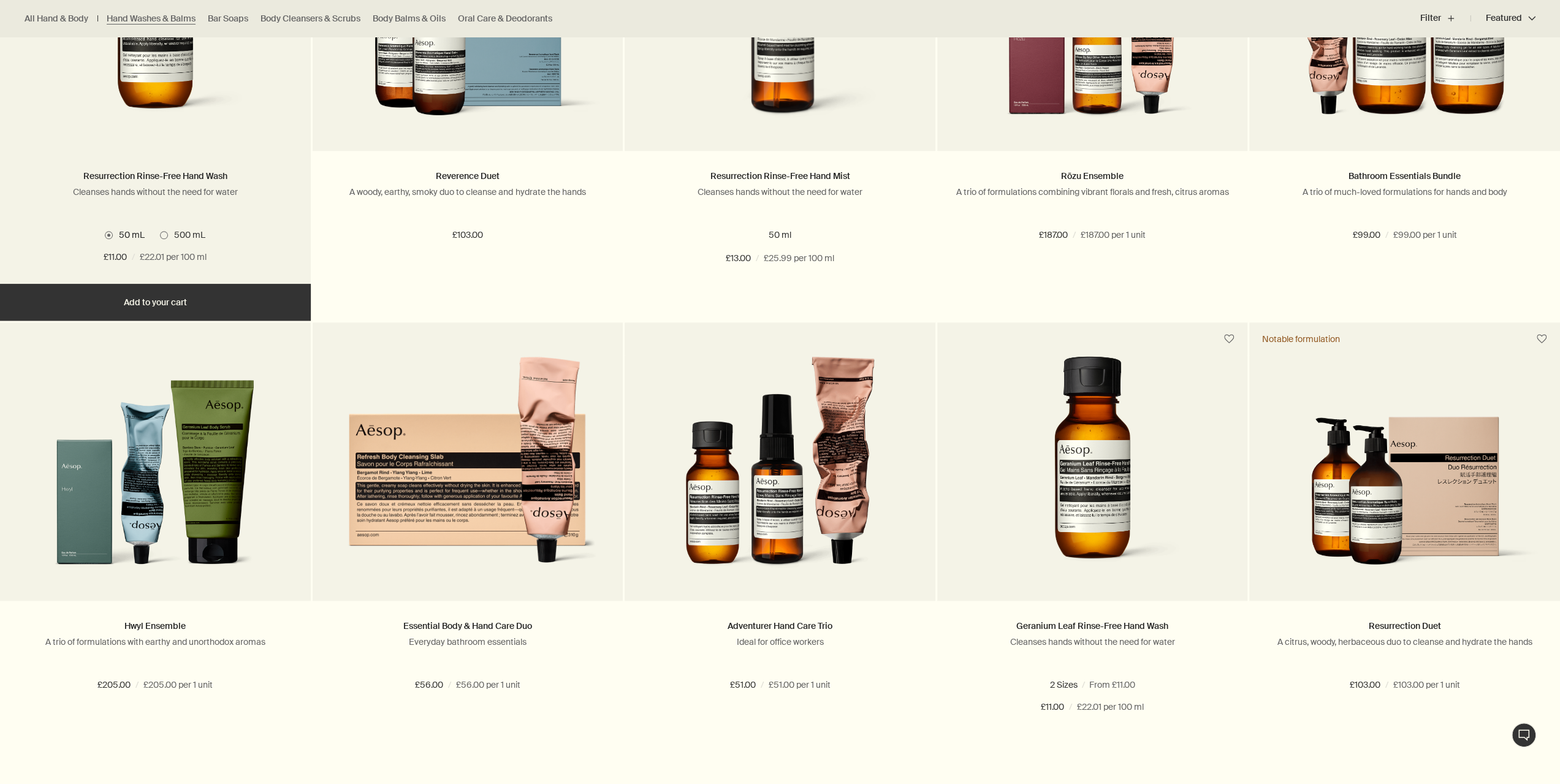
scroll to position [980, 0]
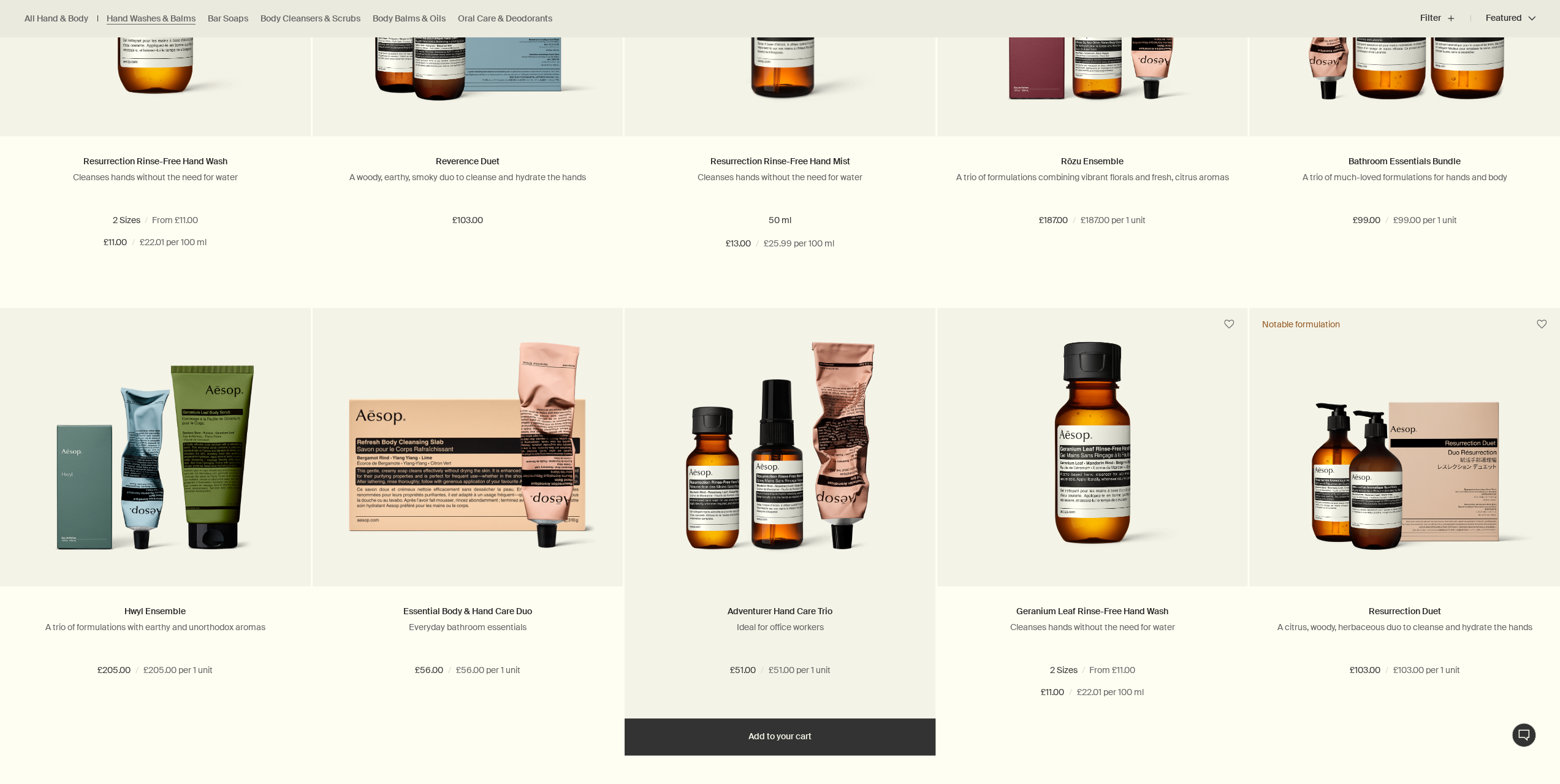
click at [810, 442] on img at bounding box center [780, 454] width 200 height 227
